Goal: Information Seeking & Learning: Check status

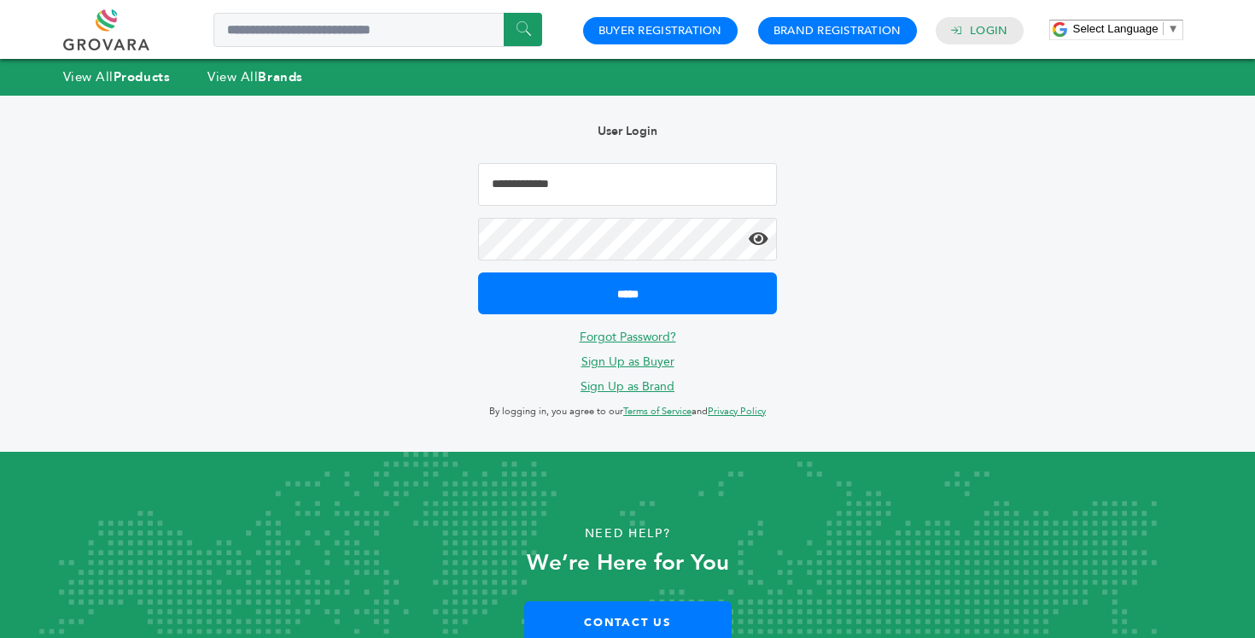
click at [704, 182] on input "Email Address" at bounding box center [627, 184] width 299 height 43
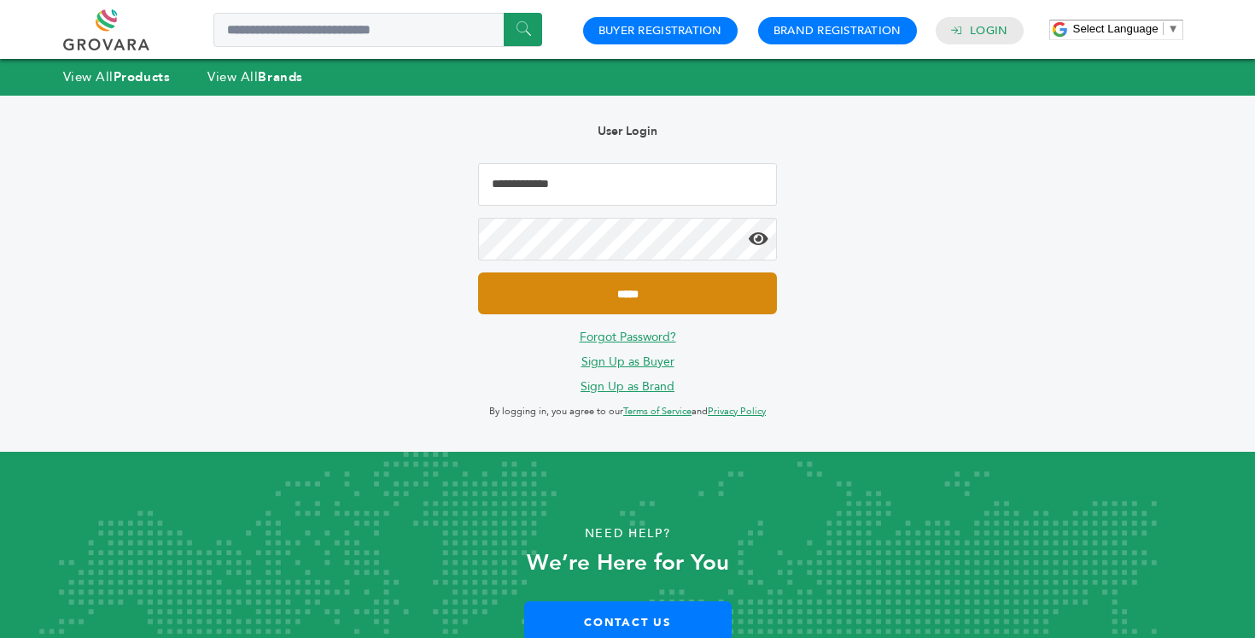
type input "**********"
click at [634, 300] on input "*****" at bounding box center [627, 293] width 299 height 42
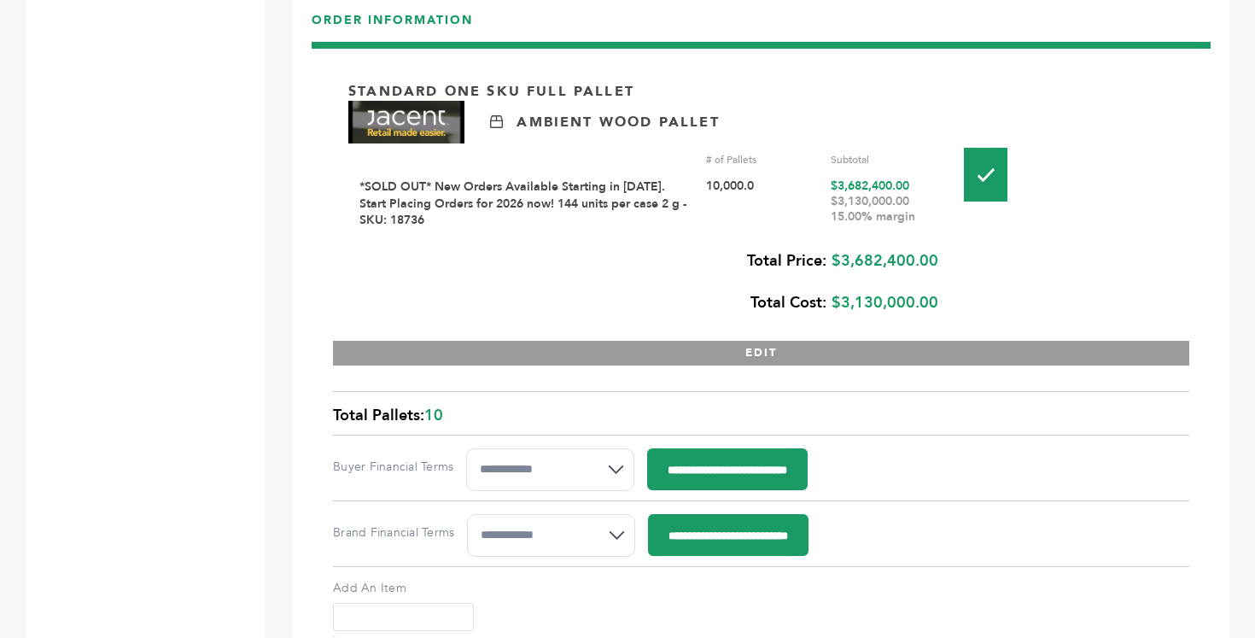
scroll to position [1880, 0]
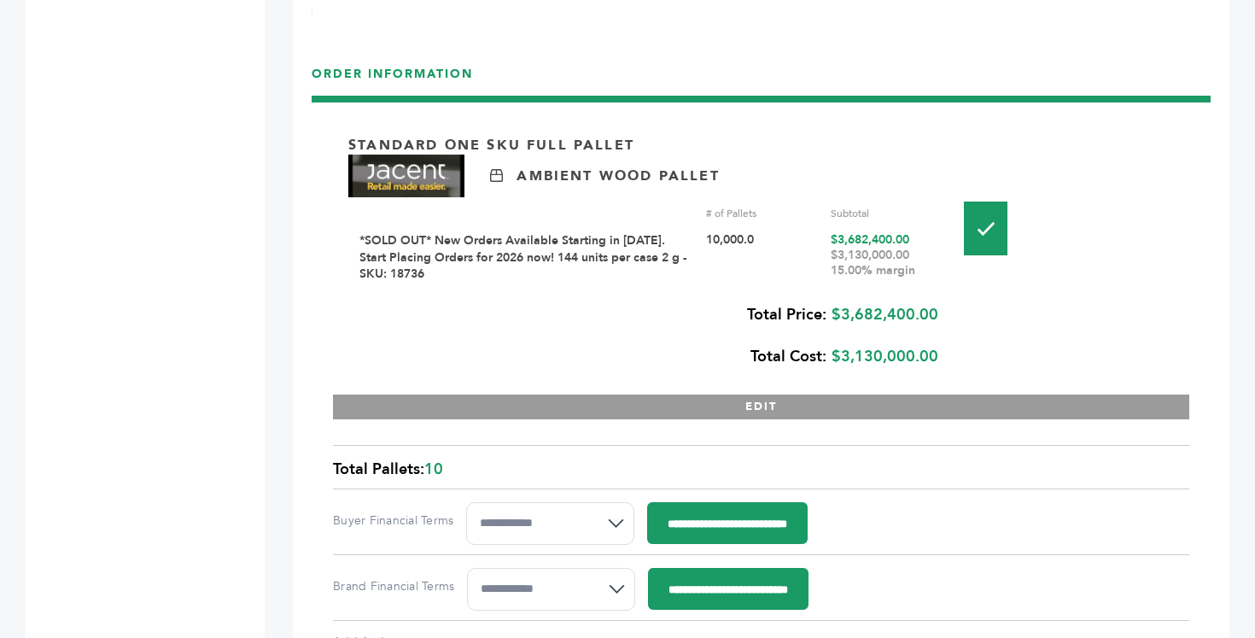
click at [857, 342] on div "Total Price: $3,682,400.00 Total Cost: $3,130,000.00" at bounding box center [643, 336] width 590 height 84
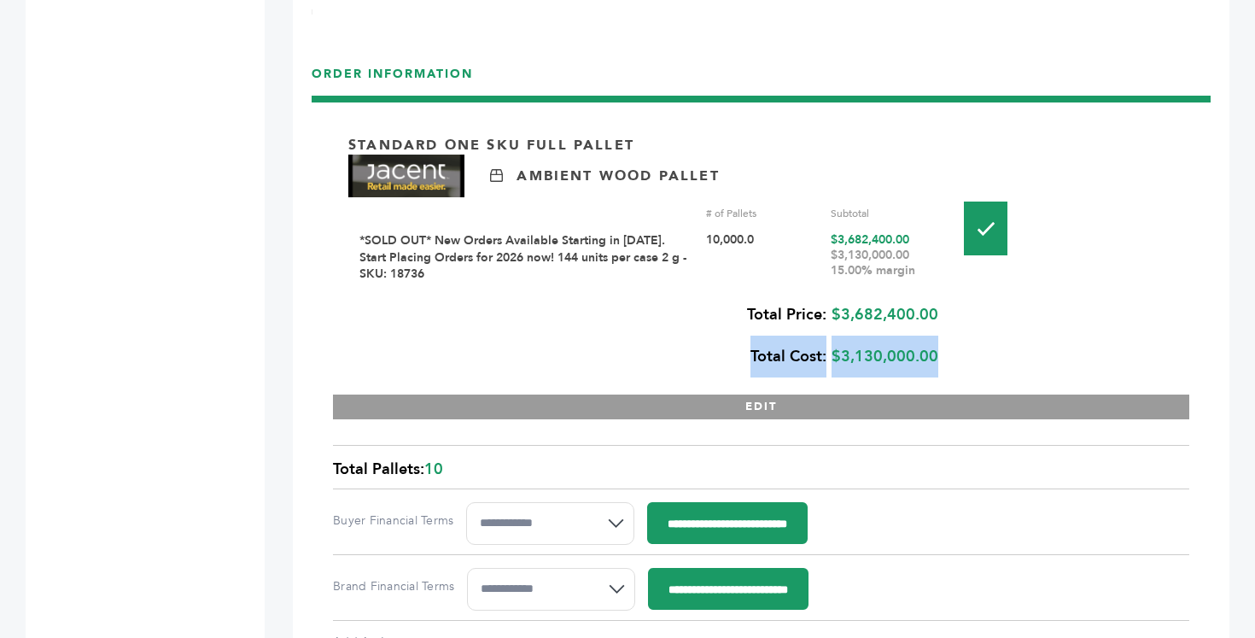
click at [989, 340] on div "Standard One Sku Full Pallet Ambient Wood Pallet # of Pallets Subtotal *SOLD OU…" at bounding box center [761, 268] width 856 height 301
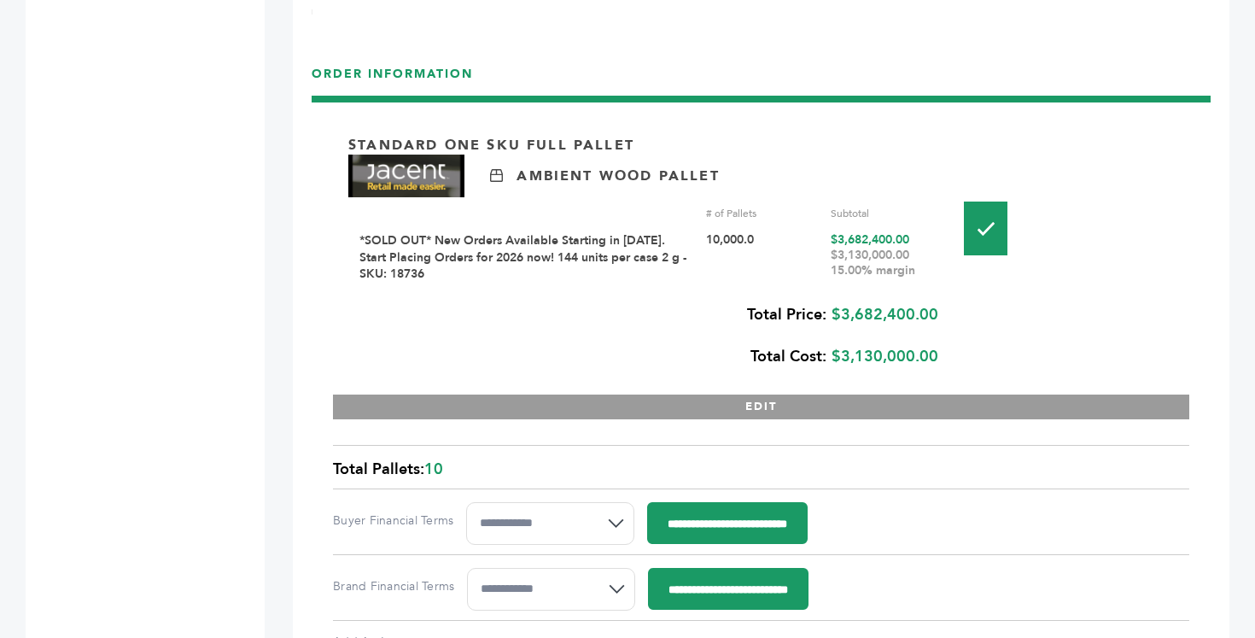
click at [855, 248] on div "$3,130,000.00 15.00% margin" at bounding box center [886, 263] width 111 height 31
click at [857, 250] on div "$3,130,000.00 15.00% margin" at bounding box center [886, 263] width 111 height 31
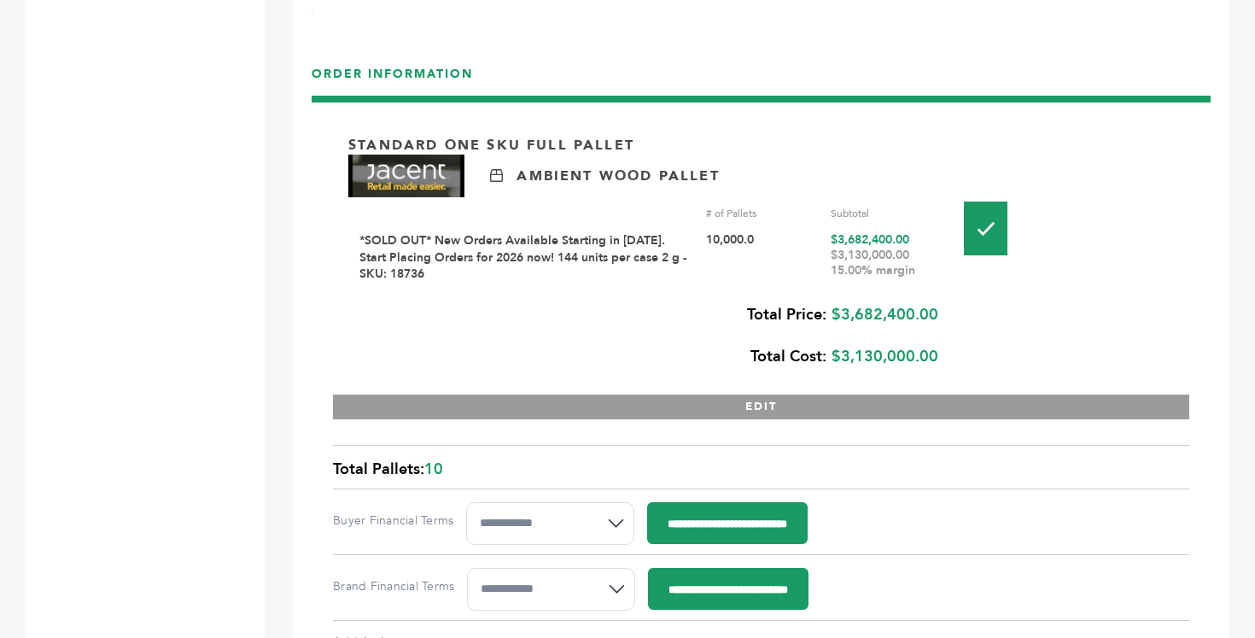
click at [857, 250] on div "$3,130,000.00 15.00% margin" at bounding box center [886, 263] width 111 height 31
click at [955, 246] on div "Standard One Sku Full Pallet Ambient Wood Pallet # of Pallets Subtotal *SOLD OU…" at bounding box center [761, 268] width 856 height 301
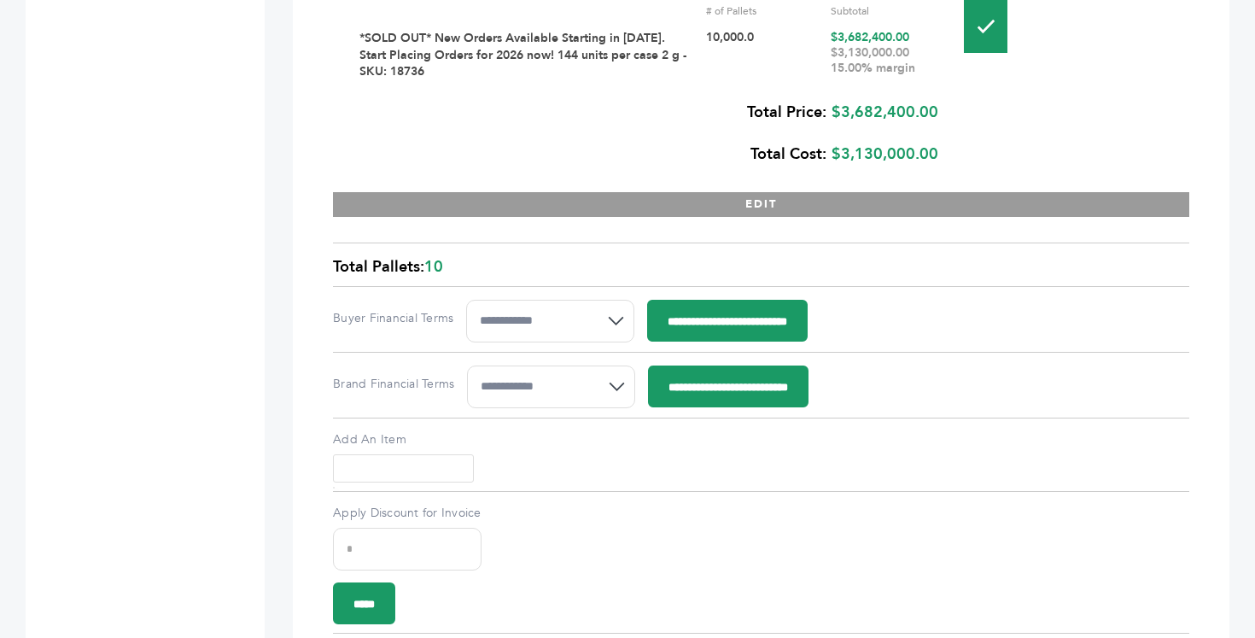
scroll to position [2092, 0]
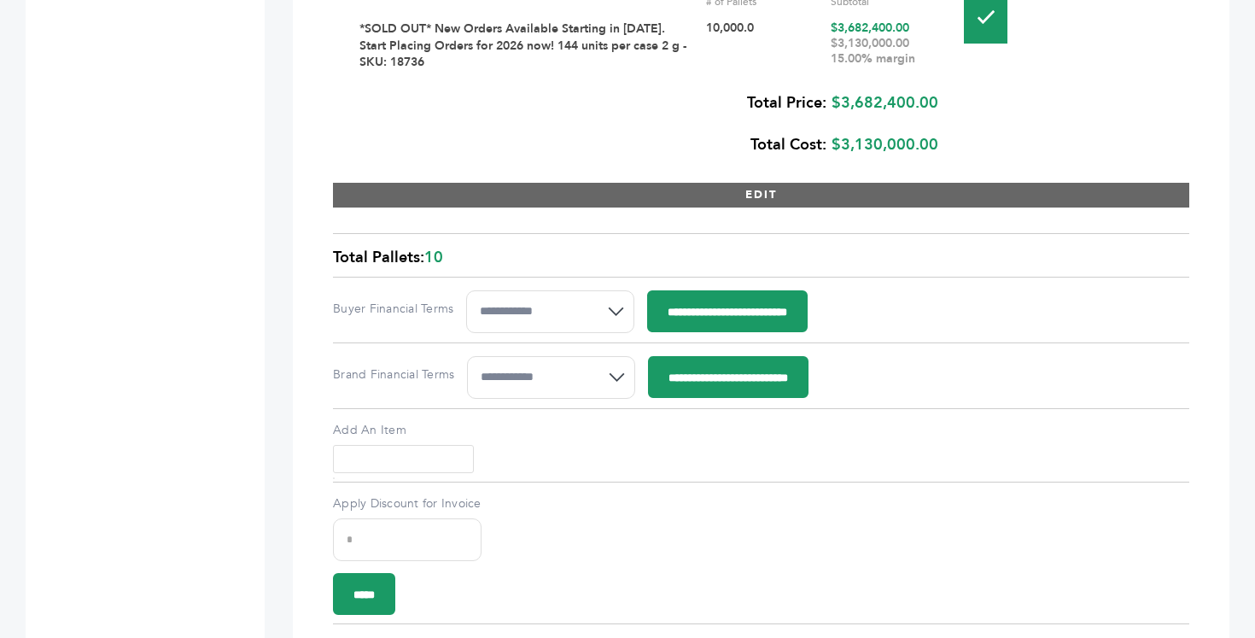
click at [763, 183] on button "EDIT" at bounding box center [761, 195] width 856 height 25
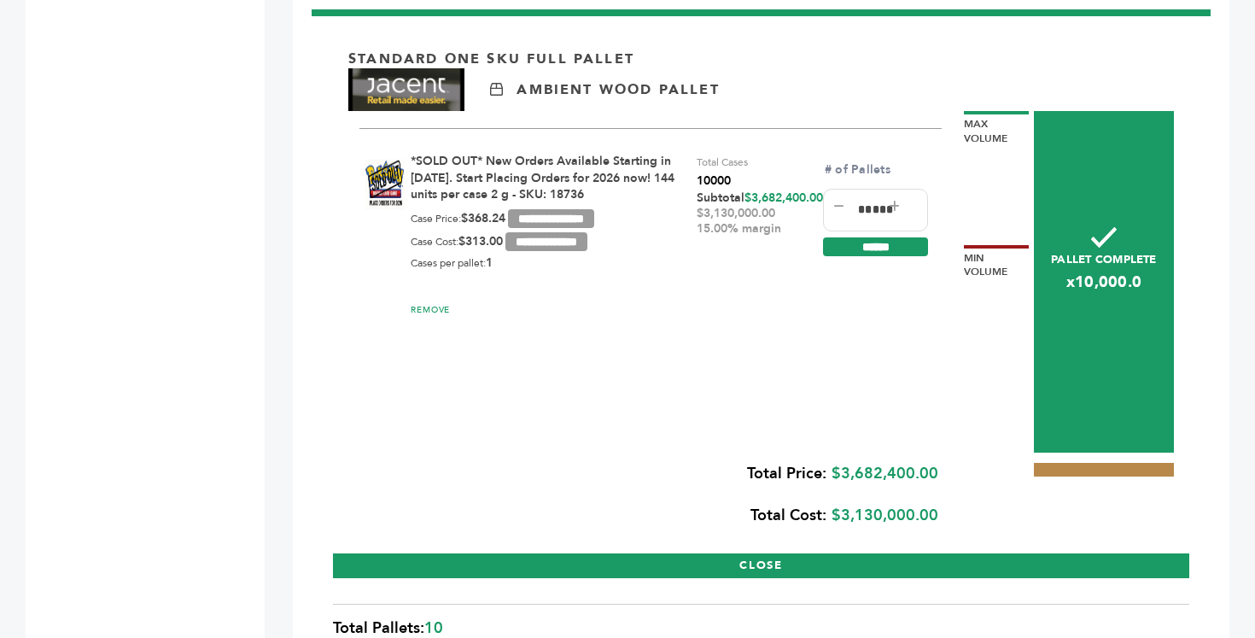
scroll to position [1962, 0]
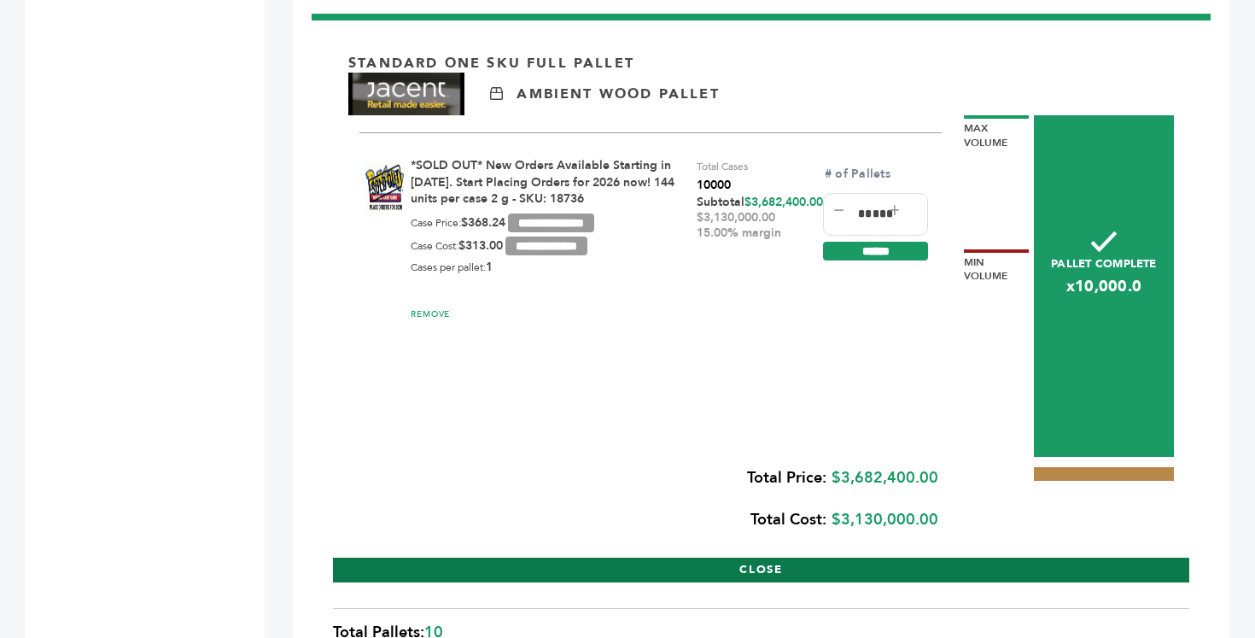
click at [734, 558] on button "CLOSE" at bounding box center [761, 570] width 856 height 25
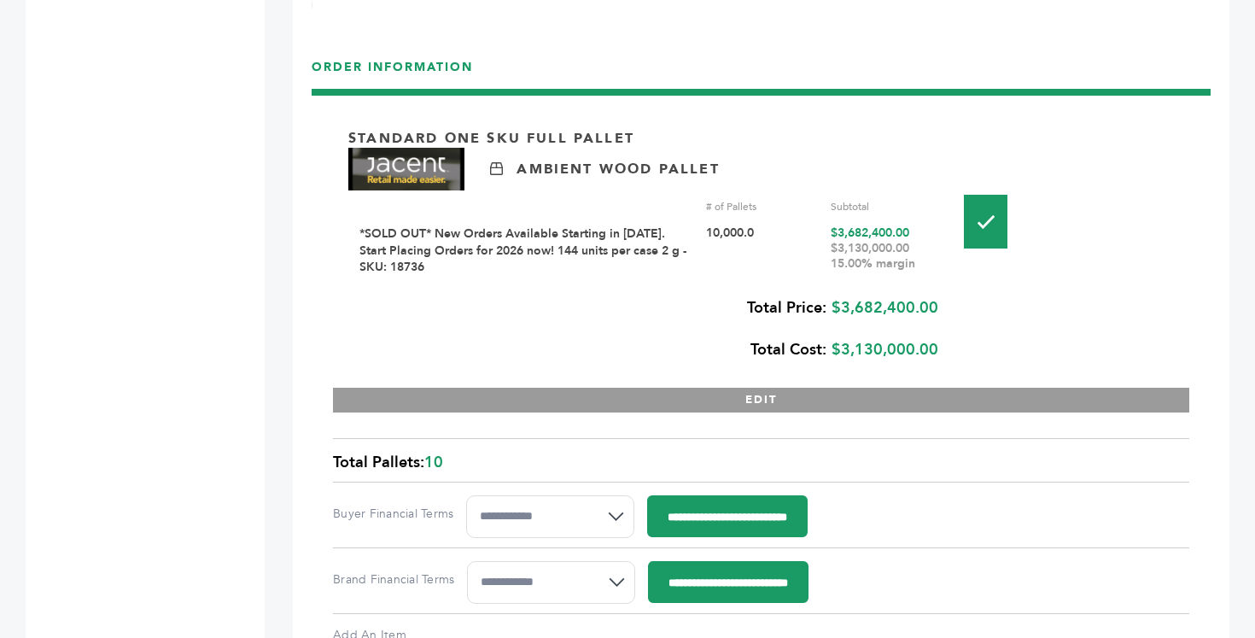
scroll to position [1820, 0]
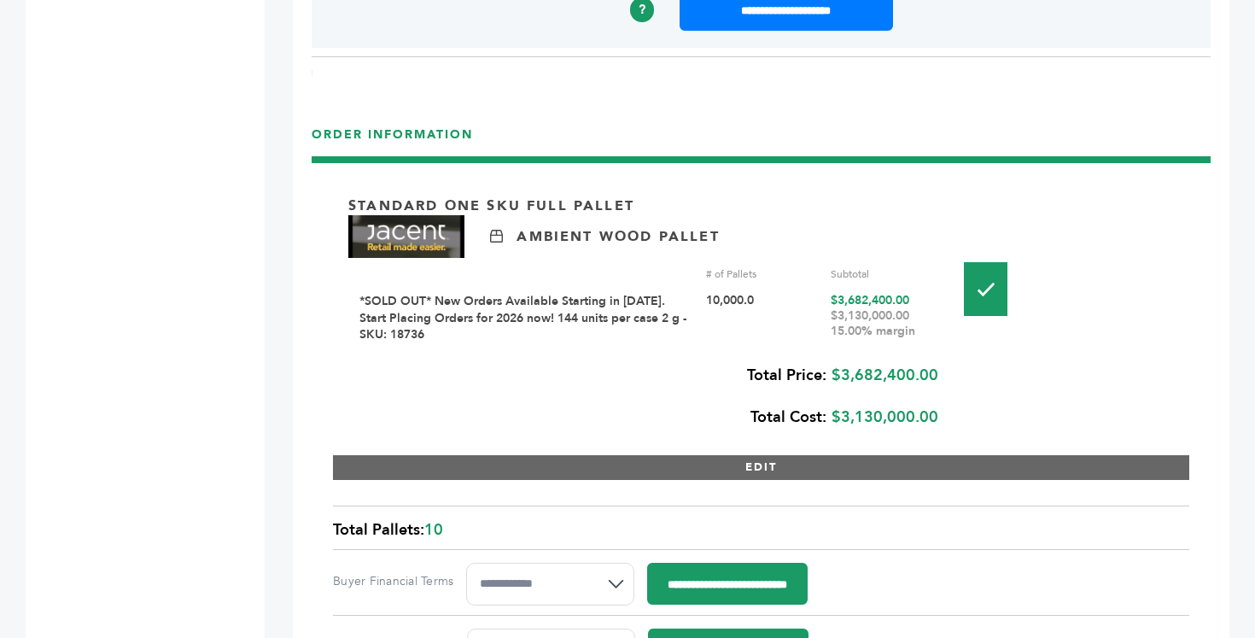
click at [769, 458] on button "EDIT" at bounding box center [761, 467] width 856 height 25
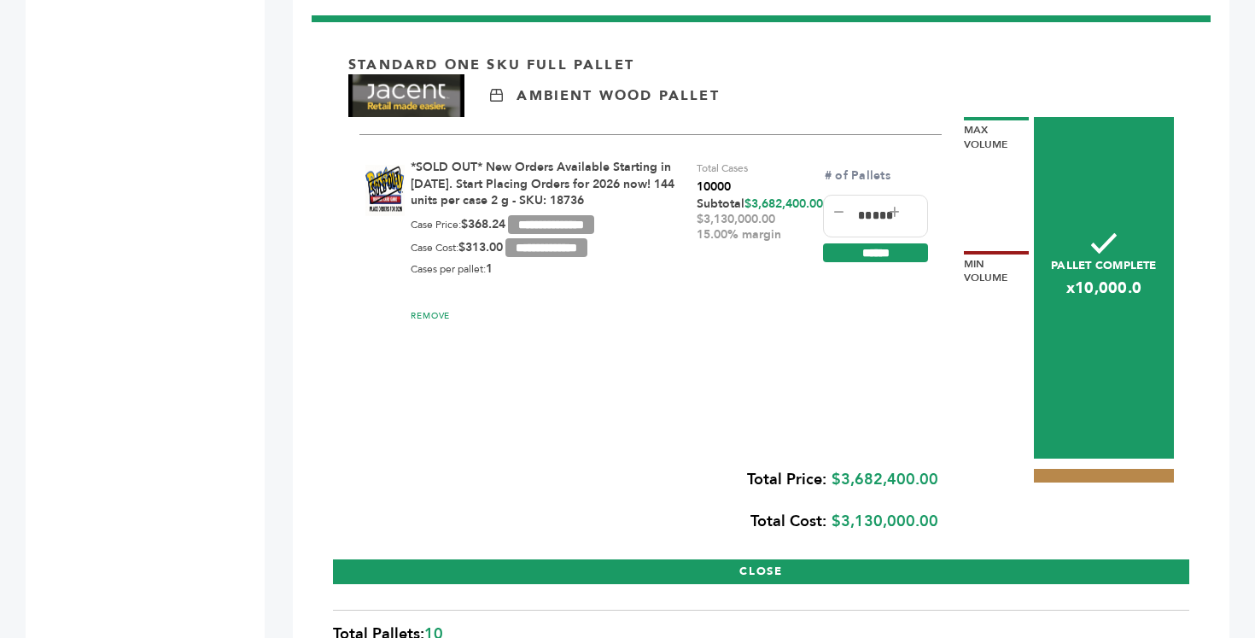
scroll to position [1962, 0]
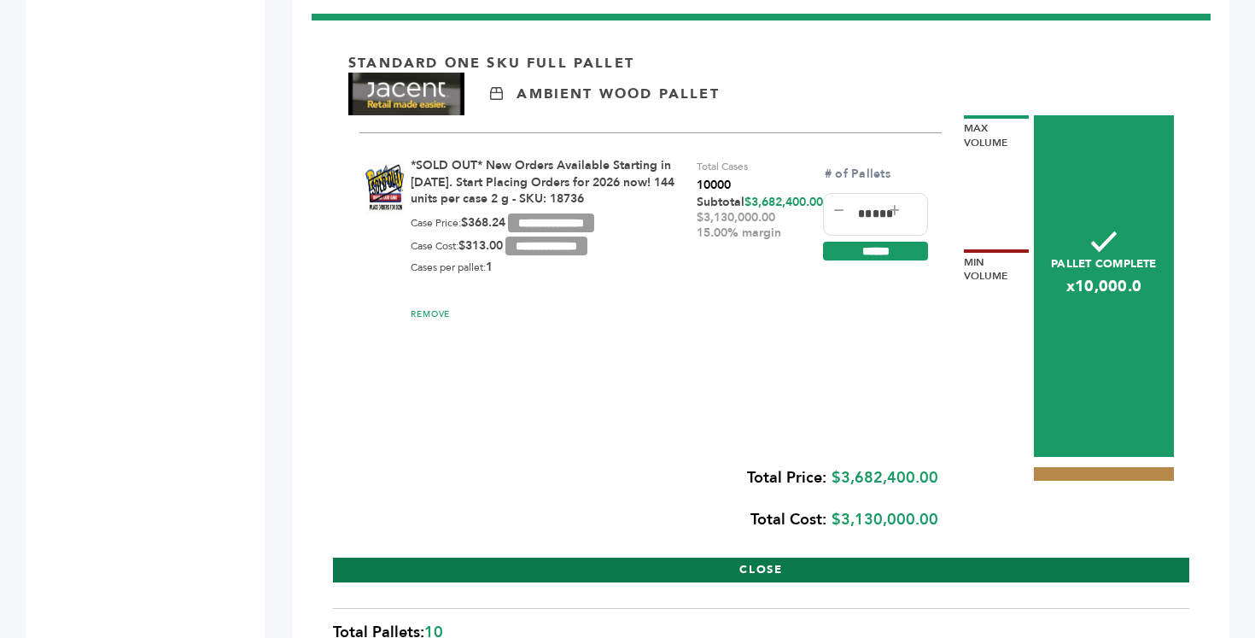
click at [768, 558] on button "CLOSE" at bounding box center [761, 570] width 856 height 25
